Goal: Navigation & Orientation: Find specific page/section

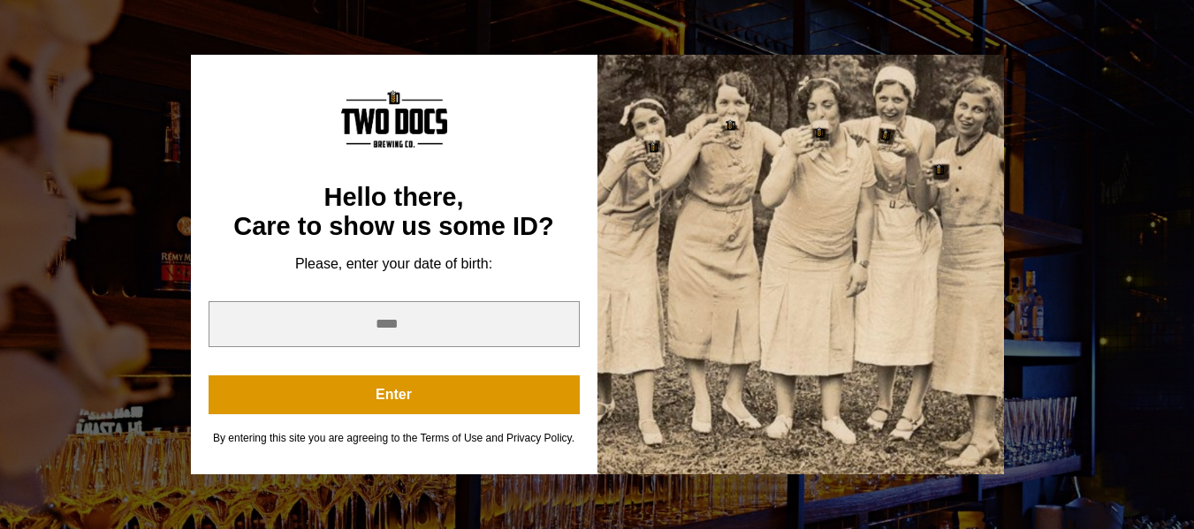
scroll to position [572, 0]
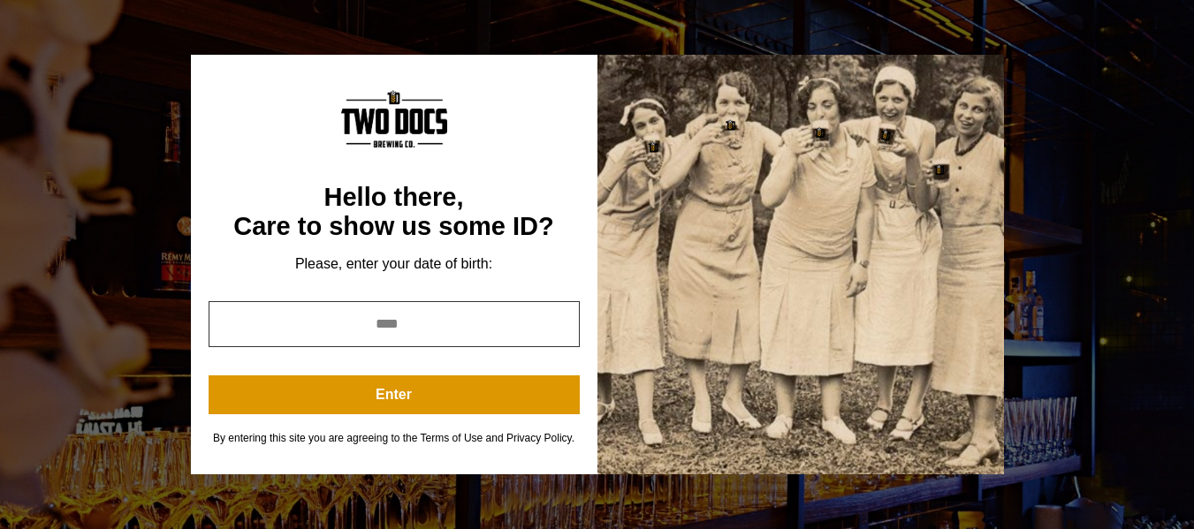
click at [477, 324] on input "year" at bounding box center [394, 324] width 371 height 46
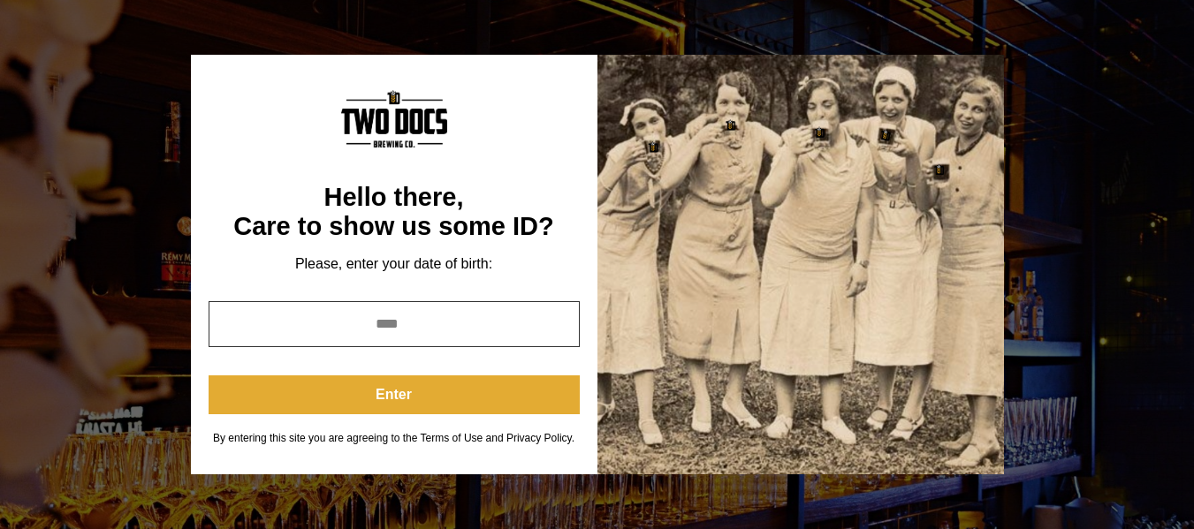
type input "****"
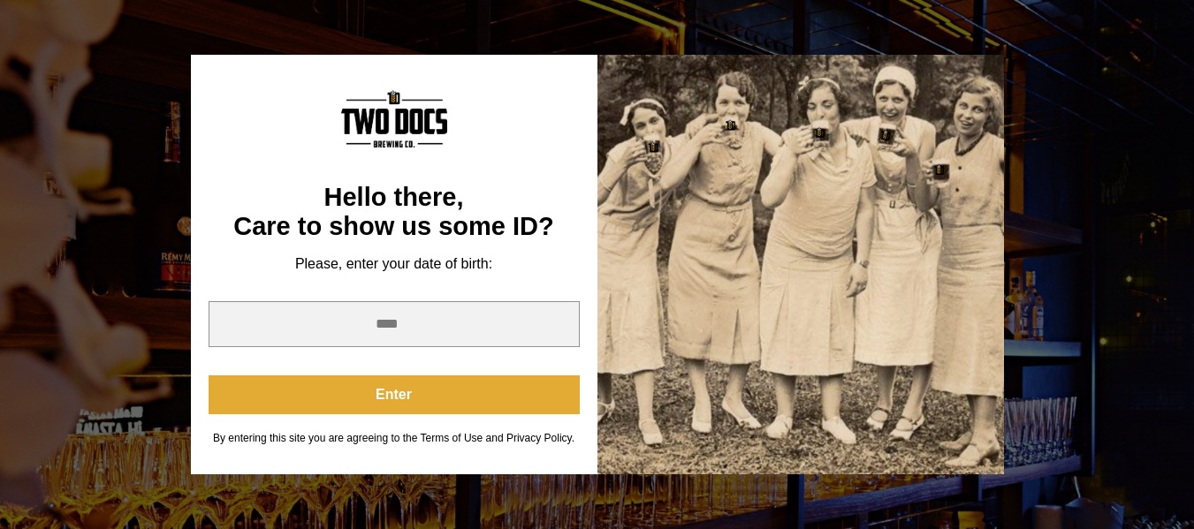
click at [443, 403] on button "Enter" at bounding box center [394, 395] width 371 height 39
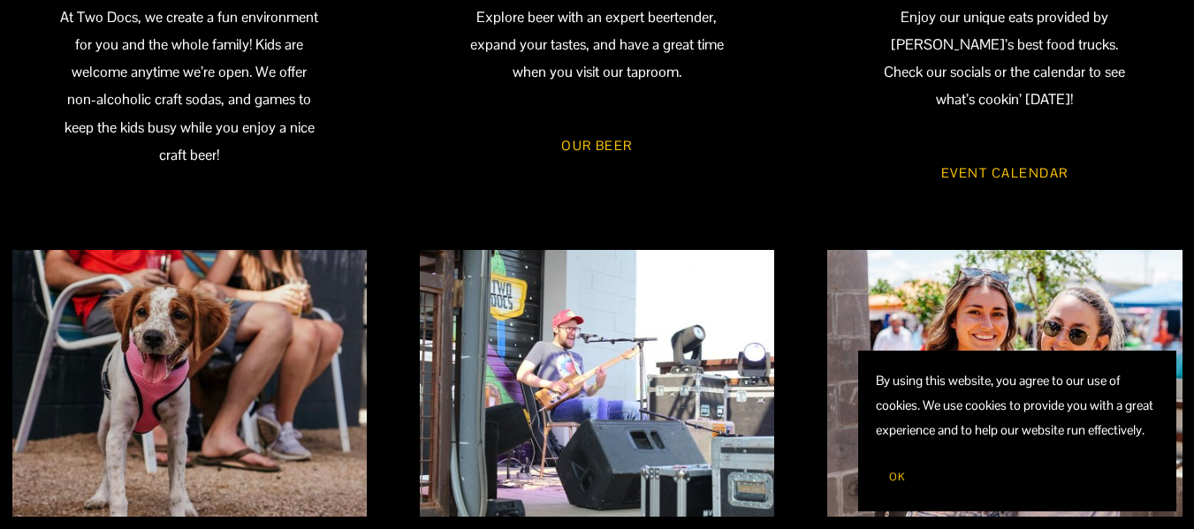
scroll to position [1088, 0]
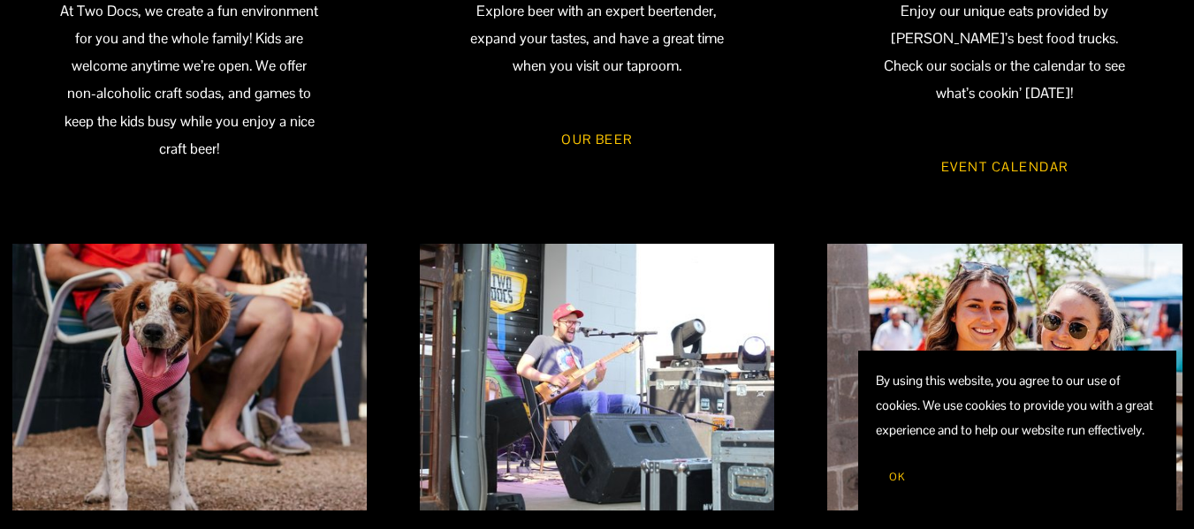
click at [1033, 171] on link "Event Calendar" at bounding box center [1004, 167] width 179 height 48
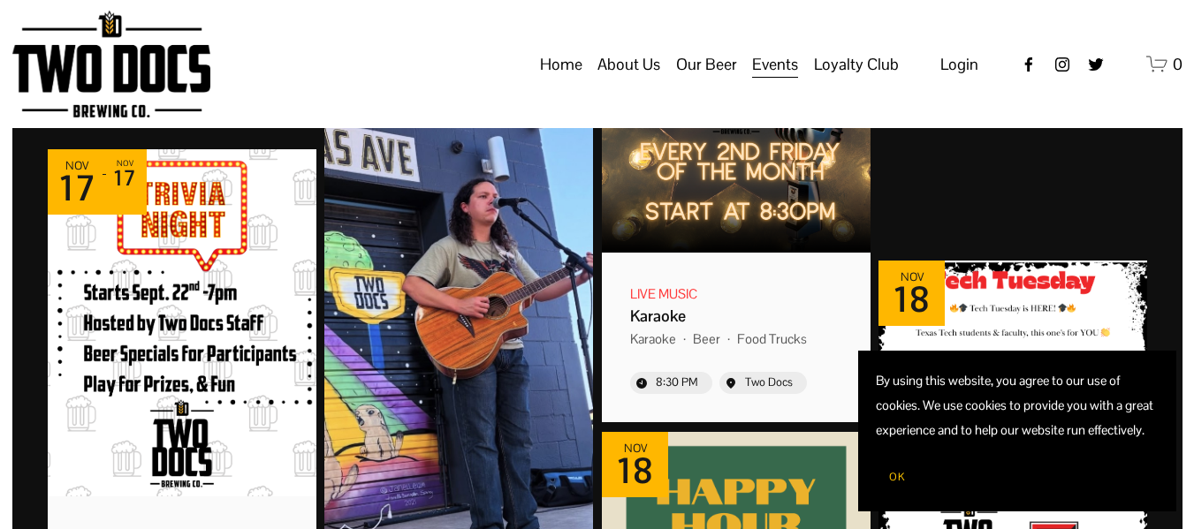
scroll to position [6335, 0]
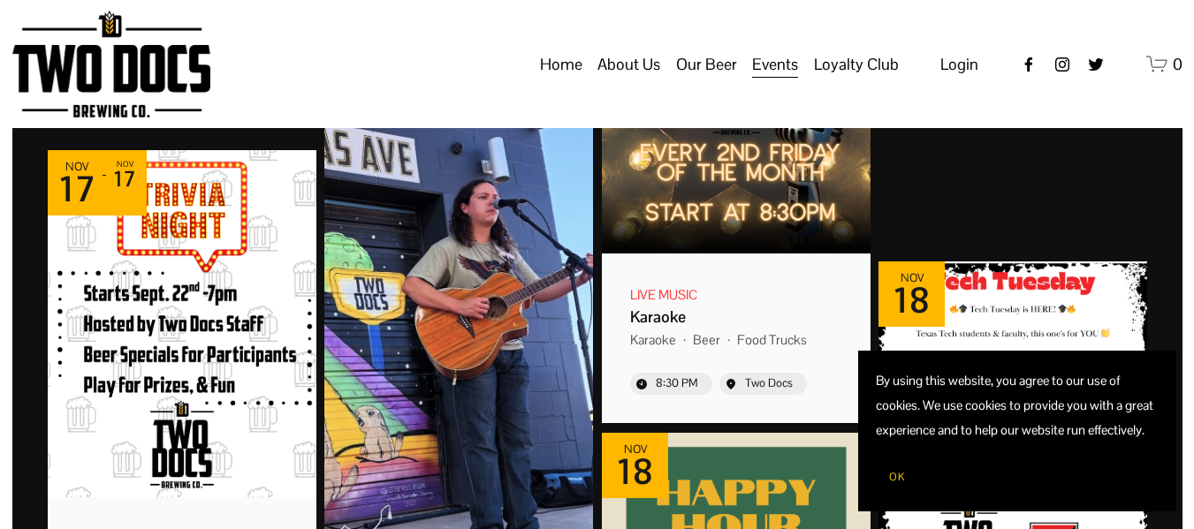
click at [578, 81] on link "Home" at bounding box center [561, 65] width 42 height 34
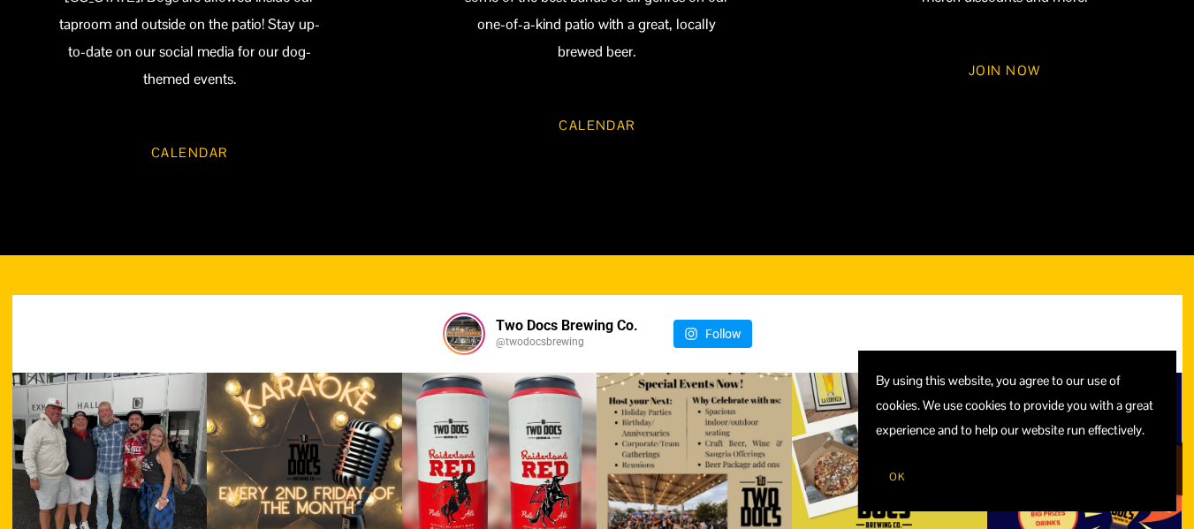
scroll to position [1766, 0]
